Goal: Information Seeking & Learning: Learn about a topic

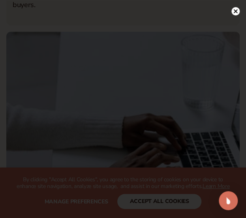
scroll to position [153, 0]
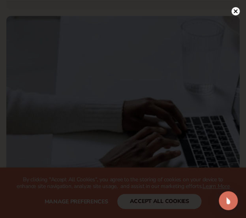
click at [236, 9] on circle at bounding box center [236, 11] width 8 height 8
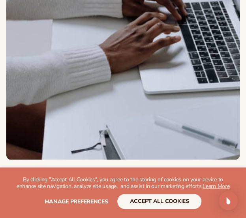
scroll to position [0, 0]
